Goal: Task Accomplishment & Management: Manage account settings

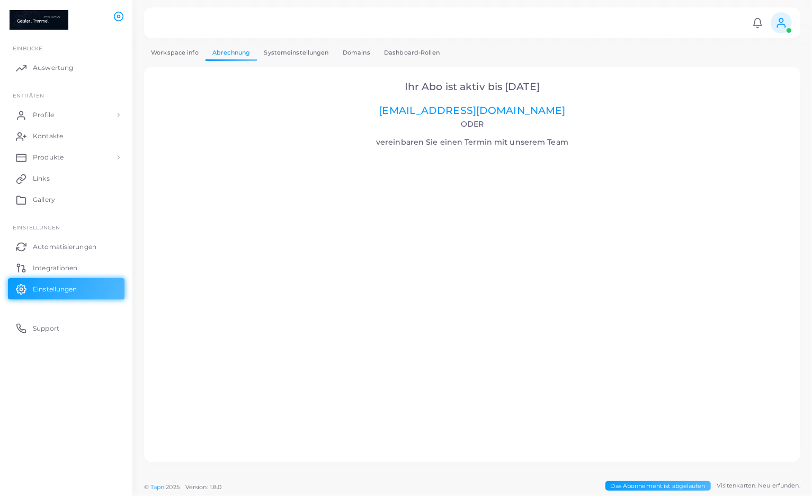
click at [678, 485] on span "Das Abonnement ist abgelaufen" at bounding box center [658, 486] width 105 height 10
click at [54, 114] on span "Profile" at bounding box center [46, 115] width 21 height 10
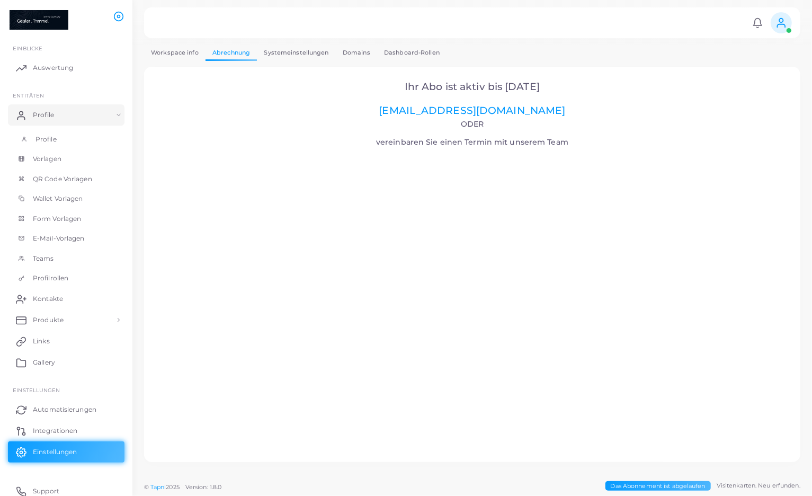
click at [44, 145] on link "Profile" at bounding box center [66, 139] width 117 height 20
click at [180, 52] on link "Workspace info" at bounding box center [174, 52] width 61 height 15
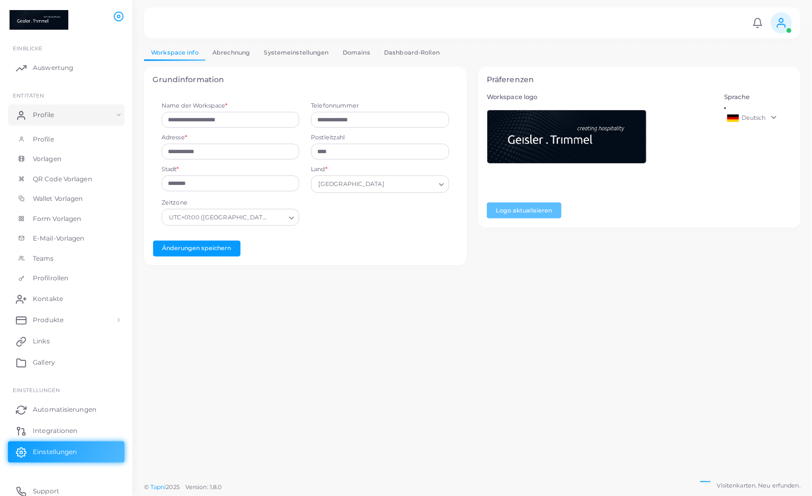
click at [281, 48] on link "Systemeinstellungen" at bounding box center [296, 52] width 78 height 15
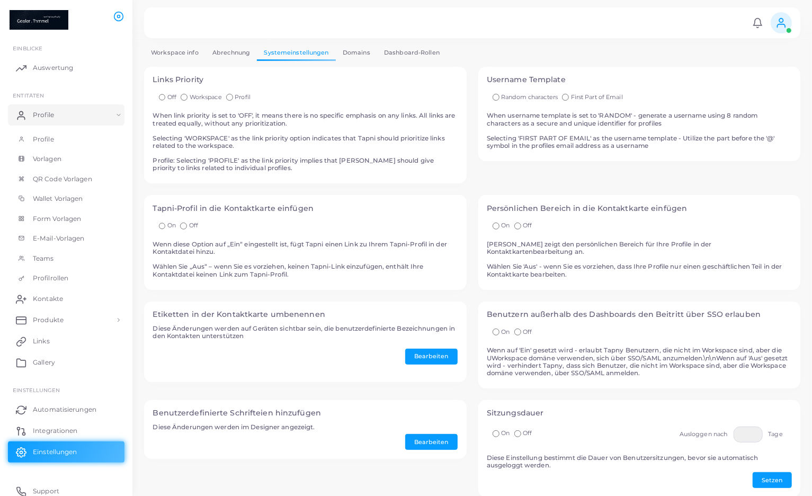
click at [353, 54] on link "Domains" at bounding box center [356, 52] width 41 height 15
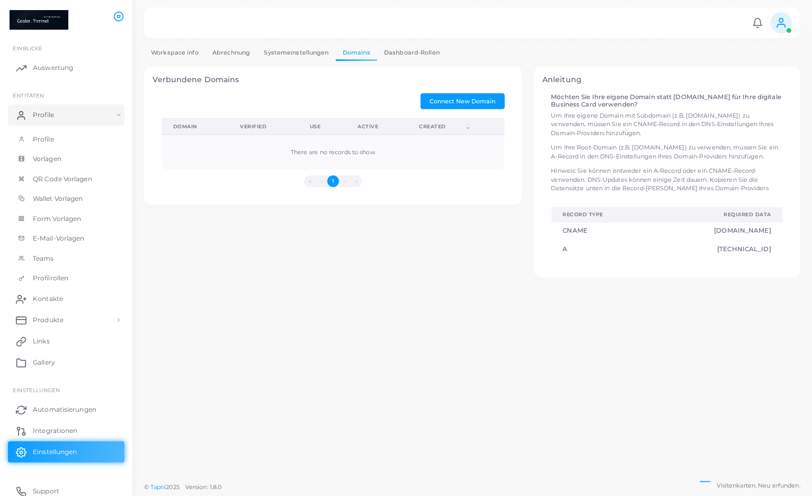
click at [403, 52] on link "Dashboard-Rollen" at bounding box center [411, 52] width 69 height 15
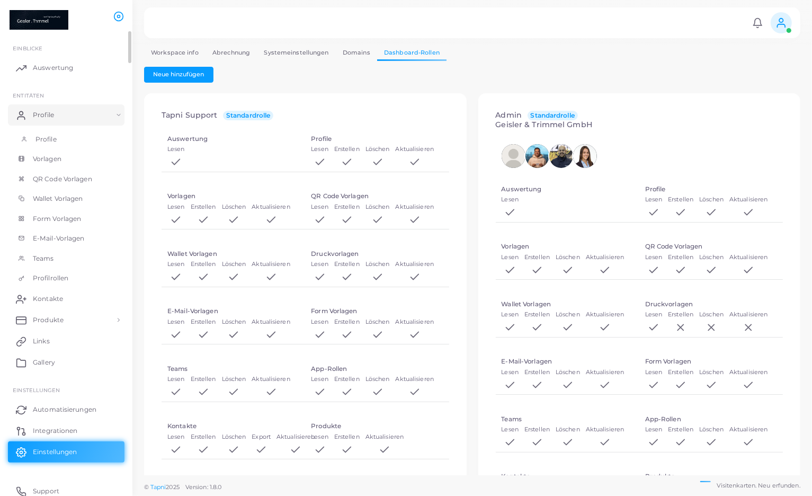
click at [55, 136] on span "Profile" at bounding box center [46, 140] width 21 height 10
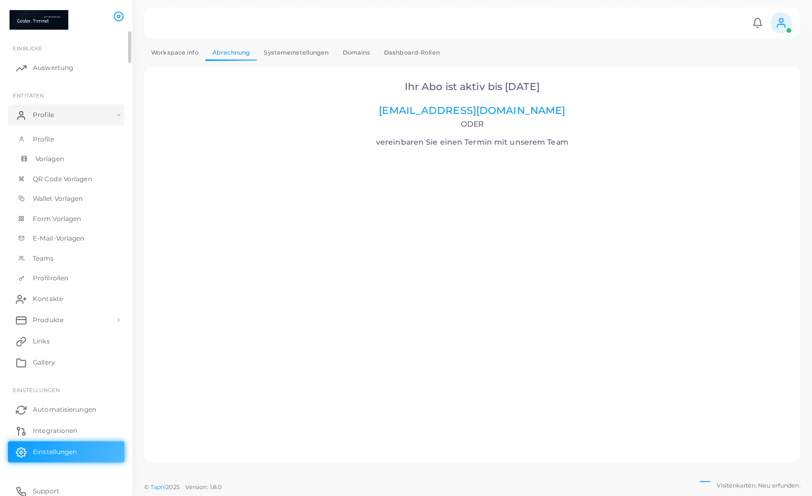
click at [52, 157] on span "Vorlagen" at bounding box center [50, 159] width 29 height 10
click at [45, 138] on span "Profile" at bounding box center [46, 140] width 21 height 10
click at [475, 110] on link "[EMAIL_ADDRESS][DOMAIN_NAME]" at bounding box center [472, 110] width 187 height 12
click at [324, 136] on h4 "Oder vereinbaren Sie einen Termin mit unserem Team" at bounding box center [473, 133] width 628 height 27
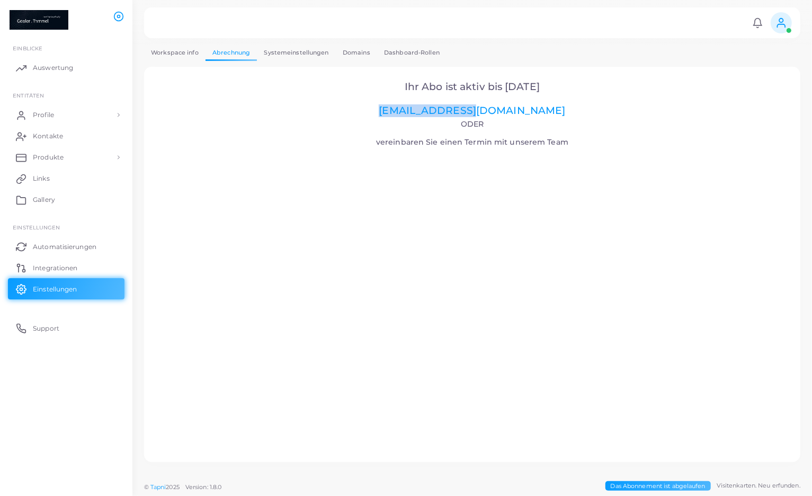
drag, startPoint x: 427, startPoint y: 111, endPoint x: 517, endPoint y: 112, distance: 90.6
click at [517, 112] on h2 "Ihr Abo ist aktiv bis [DATE] [EMAIL_ADDRESS][DOMAIN_NAME]" at bounding box center [473, 99] width 628 height 36
copy link "[EMAIL_ADDRESS][DOMAIN_NAME]"
click at [447, 112] on link "[EMAIL_ADDRESS][DOMAIN_NAME]" at bounding box center [472, 110] width 187 height 12
click at [776, 27] on icon at bounding box center [782, 23] width 12 height 12
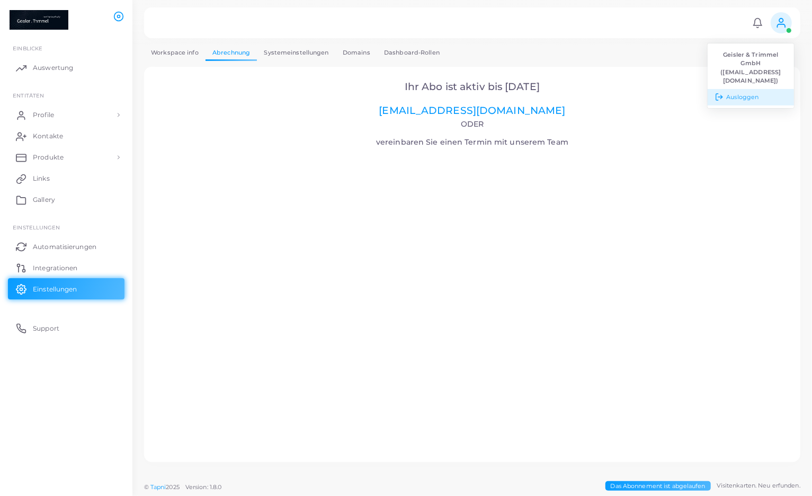
click at [747, 98] on span "Ausloggen" at bounding box center [743, 97] width 32 height 9
click at [45, 117] on span "Profile" at bounding box center [46, 115] width 21 height 10
